Goal: Task Accomplishment & Management: Manage account settings

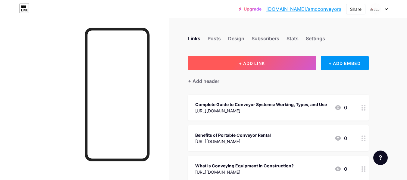
click at [257, 63] on span "+ ADD LINK" at bounding box center [252, 63] width 26 height 5
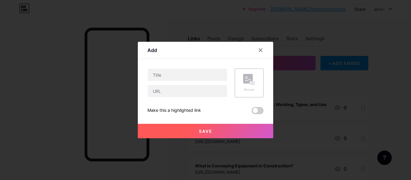
click at [171, 84] on div at bounding box center [188, 83] width 80 height 29
click at [180, 92] on input "text" at bounding box center [188, 91] width 80 height 12
paste input "[URL][DOMAIN_NAME]"
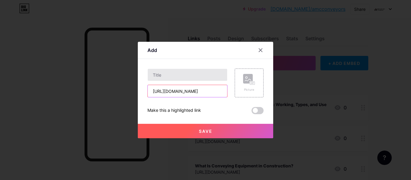
type input "[URL][DOMAIN_NAME]"
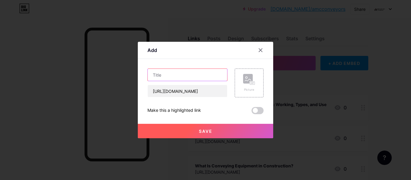
click at [179, 77] on input "text" at bounding box center [188, 75] width 80 height 12
paste input "The Complete Guide to Buying Conveyor Rollers for Industry"
type input "The Complete Guide to Buying Conveyor Rollers for Industry"
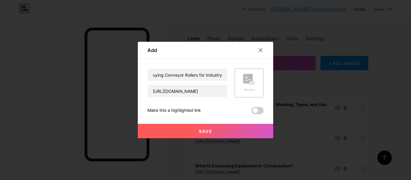
click at [258, 106] on div "The Complete Guide to Buying Conveyor Rollers for Industry [URL][DOMAIN_NAME] P…" at bounding box center [206, 92] width 116 height 46
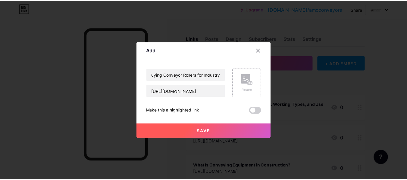
scroll to position [0, 0]
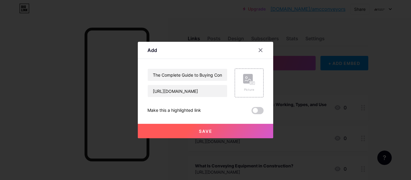
click at [258, 111] on span at bounding box center [258, 110] width 12 height 7
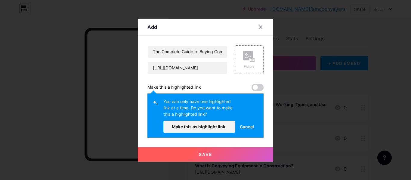
click at [258, 92] on div "The Complete Guide to Buying Conveyor Rollers for Industry [URL][DOMAIN_NAME] P…" at bounding box center [206, 91] width 116 height 92
click at [259, 89] on span at bounding box center [258, 87] width 12 height 7
click at [260, 87] on span at bounding box center [258, 87] width 12 height 7
click at [207, 136] on div "You can only have one highlighted link at a time. Do you want to make this a hi…" at bounding box center [206, 116] width 116 height 44
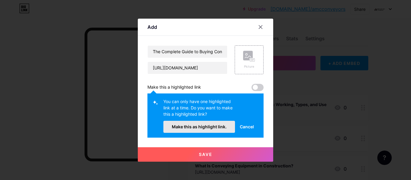
click at [212, 129] on span "Make this as highlight link." at bounding box center [199, 126] width 55 height 5
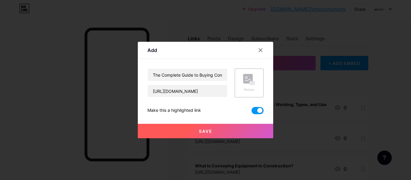
click at [217, 127] on button "Save" at bounding box center [206, 131] width 136 height 14
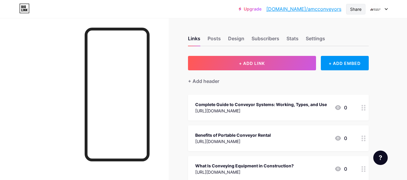
click at [350, 9] on div "Share" at bounding box center [355, 9] width 11 height 6
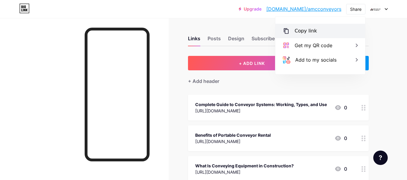
click at [324, 35] on div "Copy link" at bounding box center [320, 31] width 90 height 14
